Goal: Task Accomplishment & Management: Manage account settings

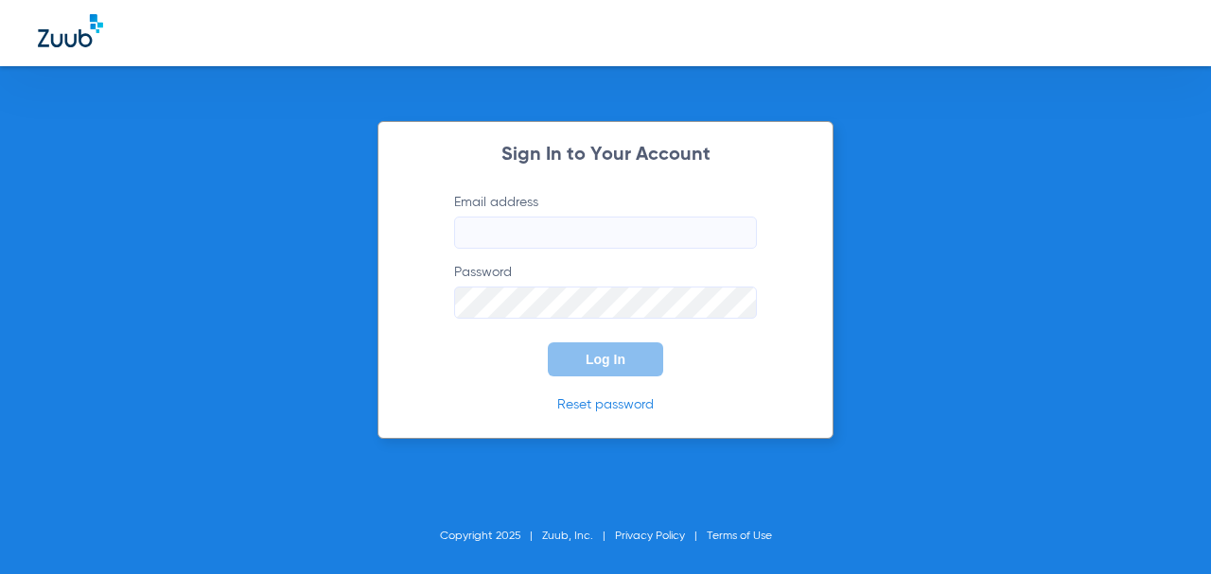
click at [523, 231] on input "Email address" at bounding box center [605, 233] width 303 height 32
type input "[EMAIL_ADDRESS][DOMAIN_NAME]"
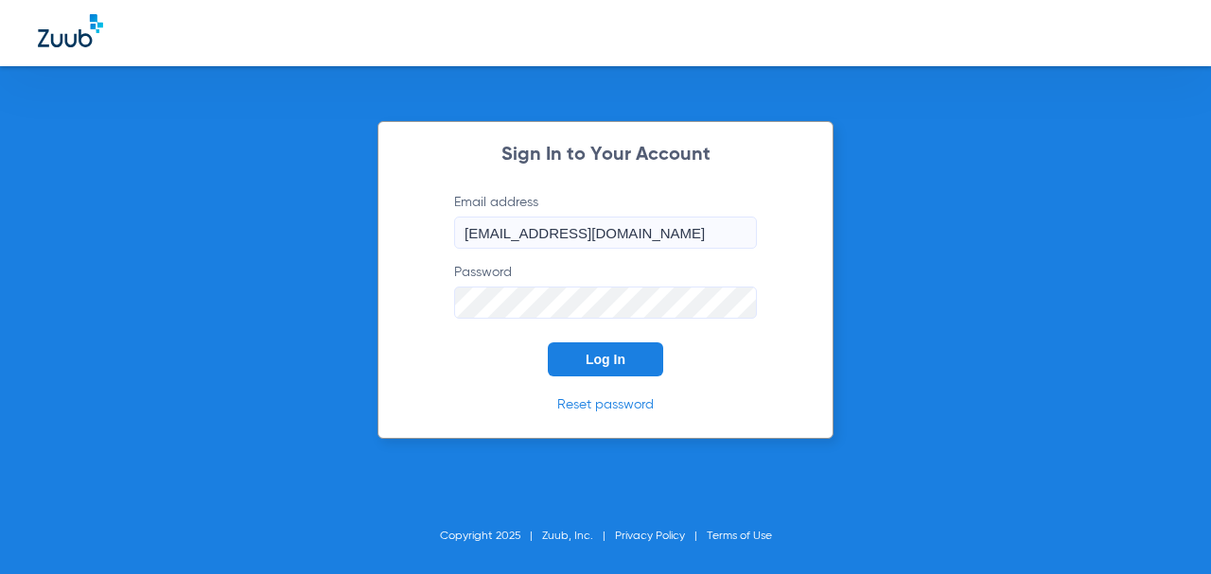
click at [548, 343] on button "Log In" at bounding box center [605, 360] width 115 height 34
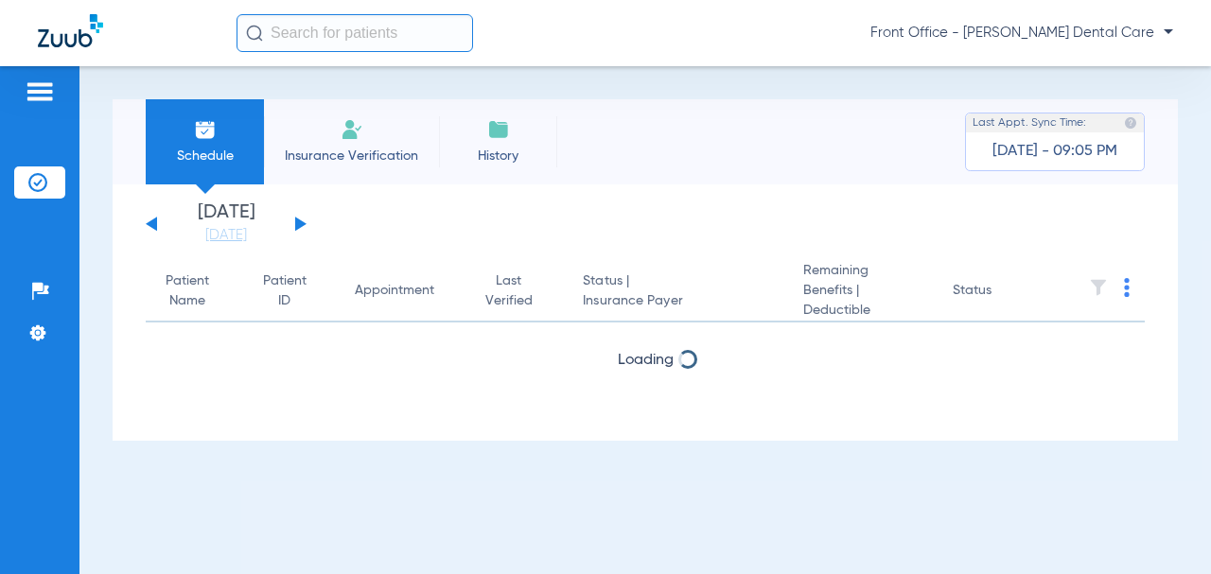
click at [297, 223] on button at bounding box center [300, 224] width 11 height 14
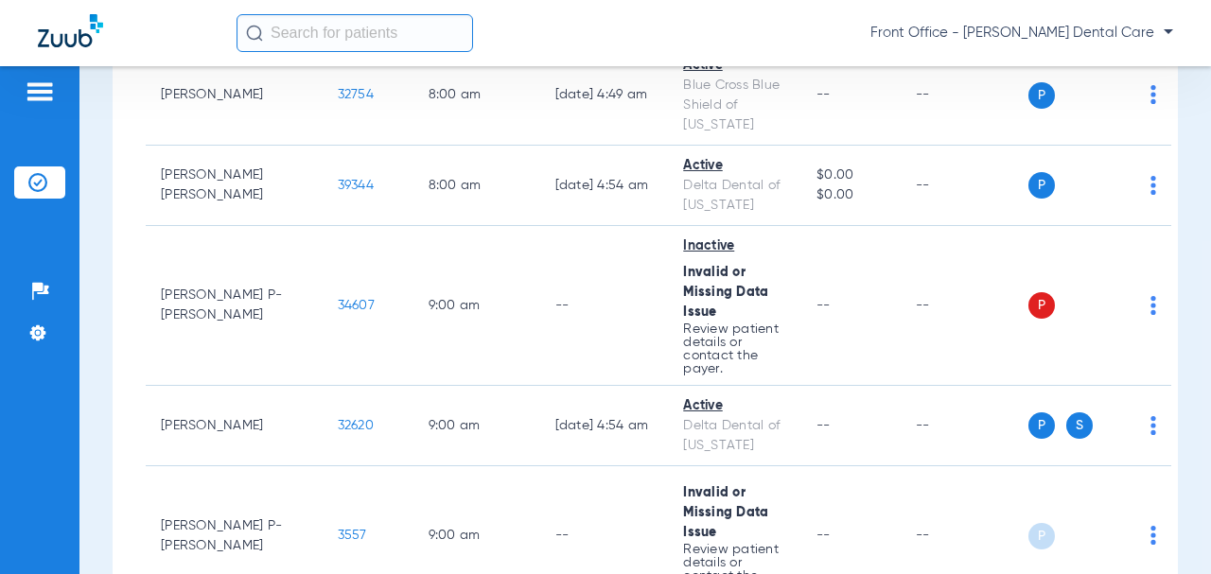
scroll to position [473, 0]
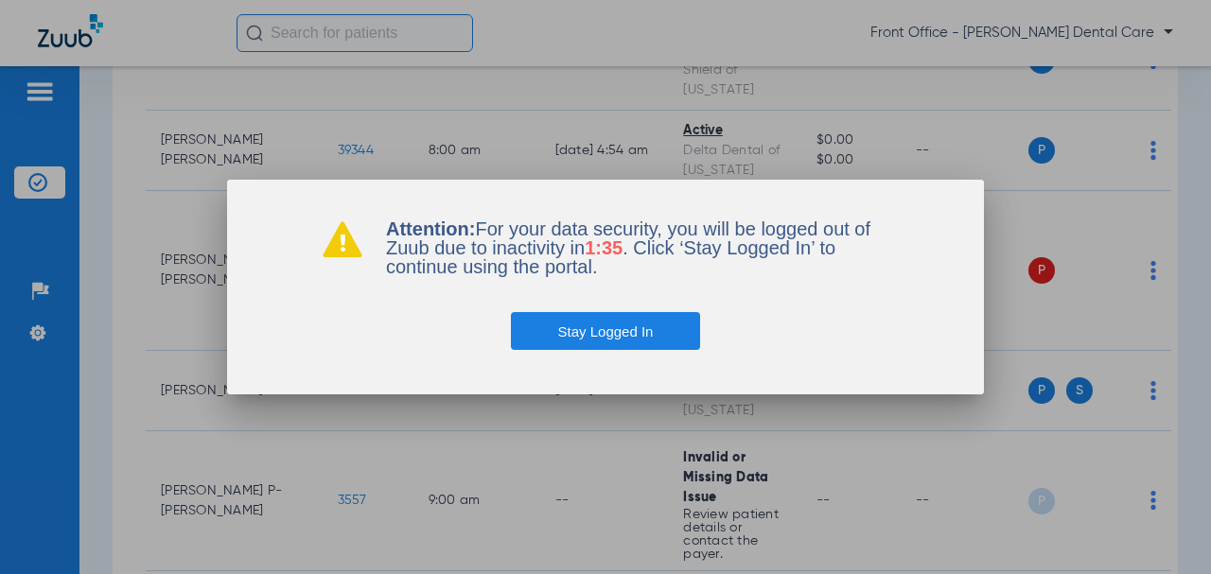
click at [614, 326] on button "Stay Logged In" at bounding box center [606, 331] width 190 height 38
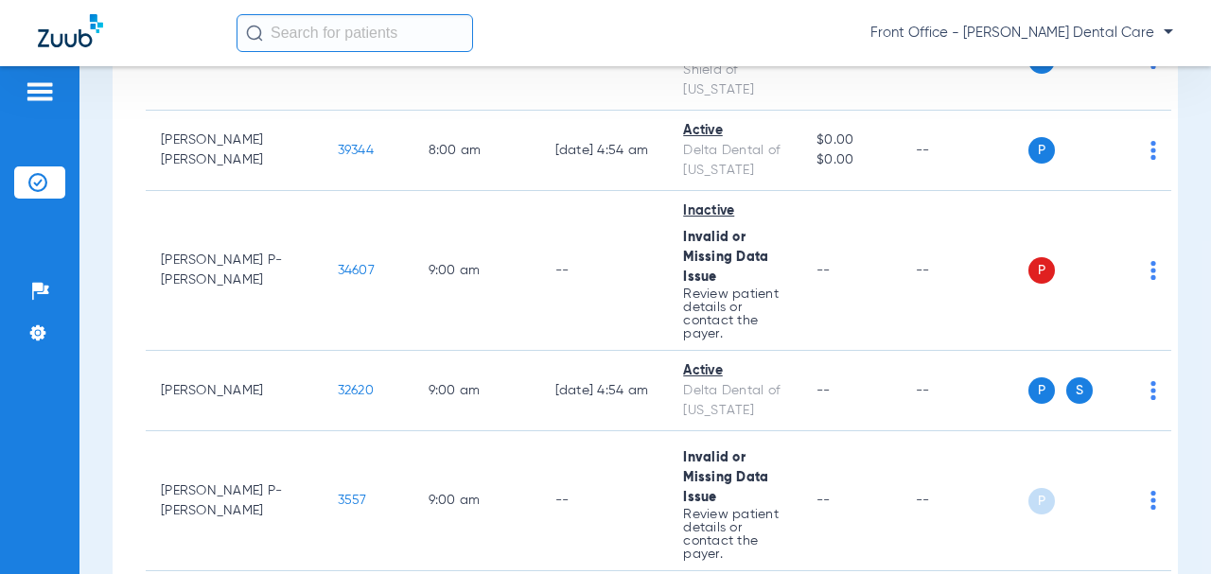
scroll to position [0, 0]
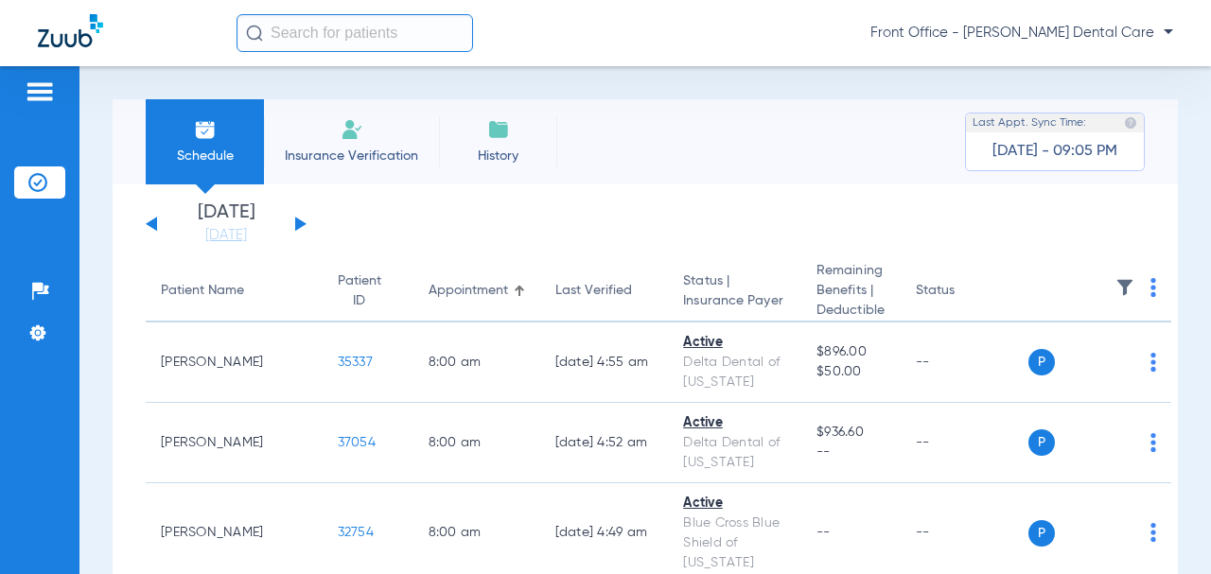
drag, startPoint x: 618, startPoint y: 325, endPoint x: 504, endPoint y: 70, distance: 278.7
click at [504, 71] on div "Schedule Insurance Verification History Last Appt. Sync Time: [DATE] - 09:05 PM…" at bounding box center [645, 320] width 1132 height 508
